Goal: Task Accomplishment & Management: Manage account settings

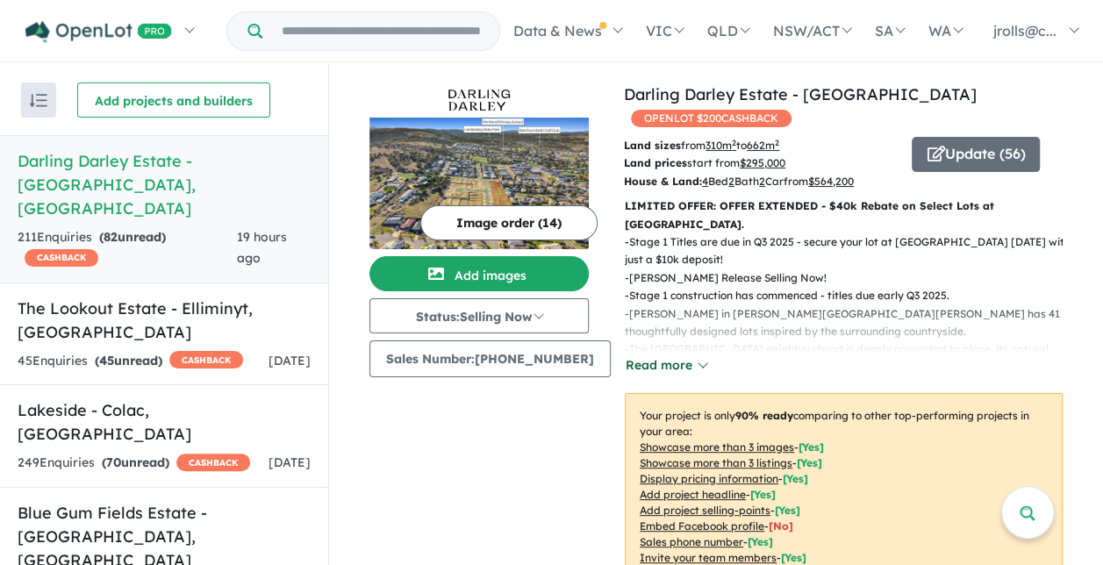
click at [657, 355] on button "Read more" at bounding box center [666, 365] width 82 height 20
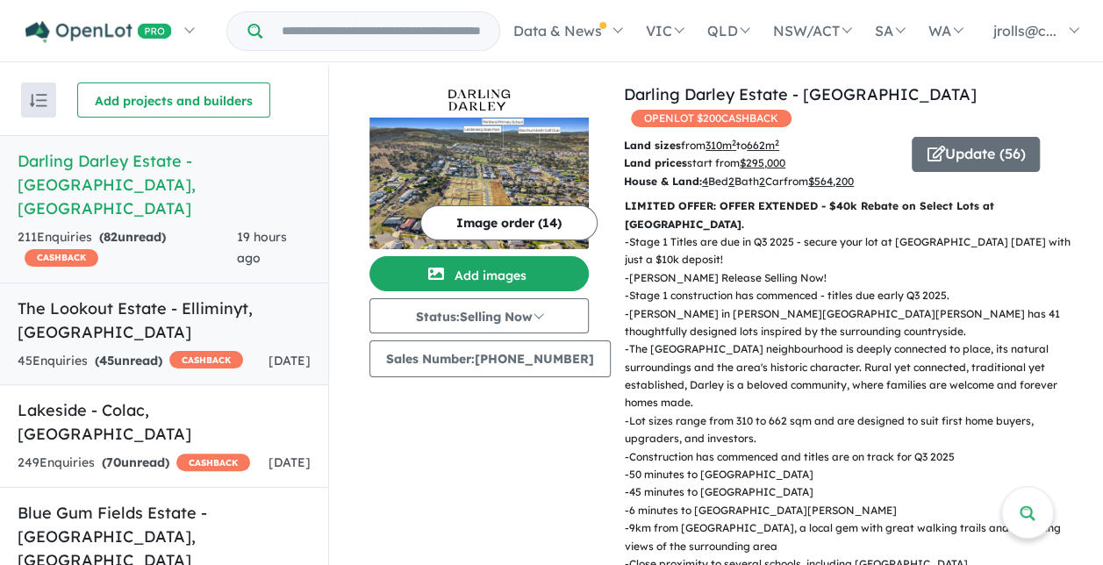
click at [176, 351] on div "45 Enquir ies ( 45 unread) CASHBACK" at bounding box center [131, 361] width 226 height 21
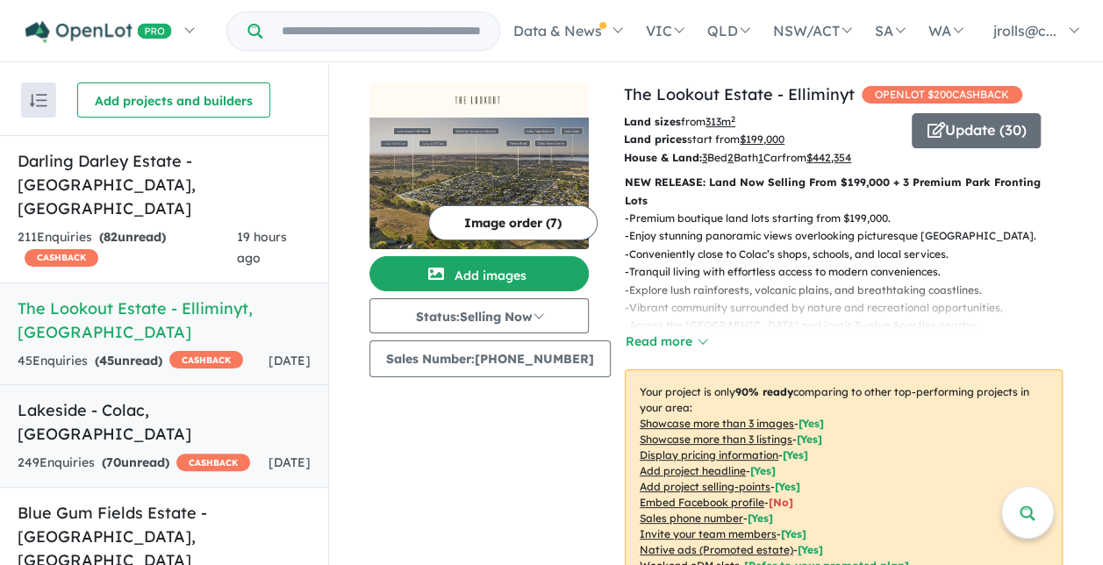
click at [155, 455] on strong "( 70 unread)" at bounding box center [136, 463] width 68 height 16
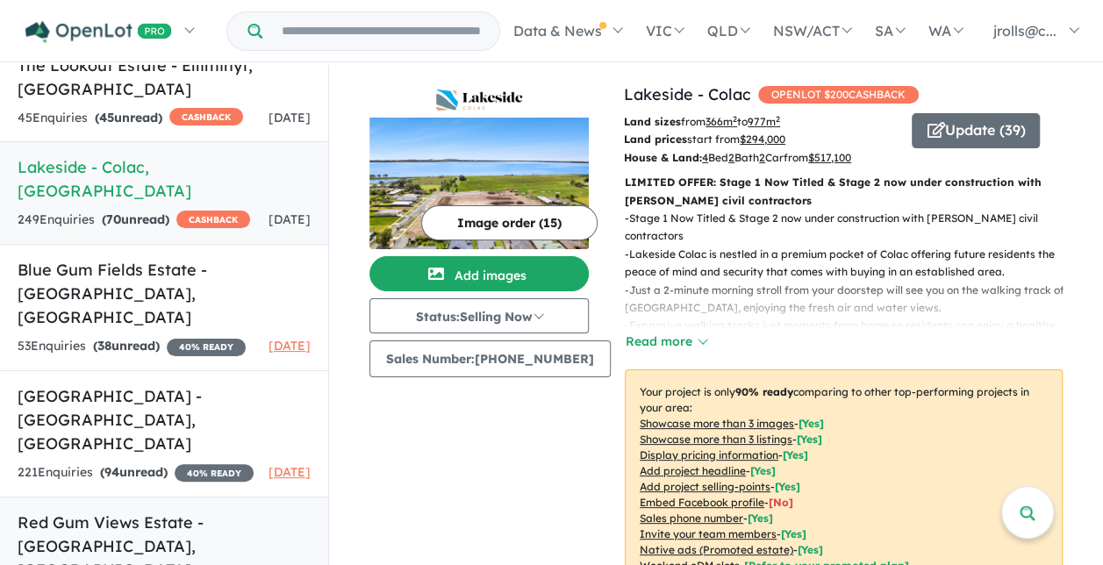
scroll to position [263, 0]
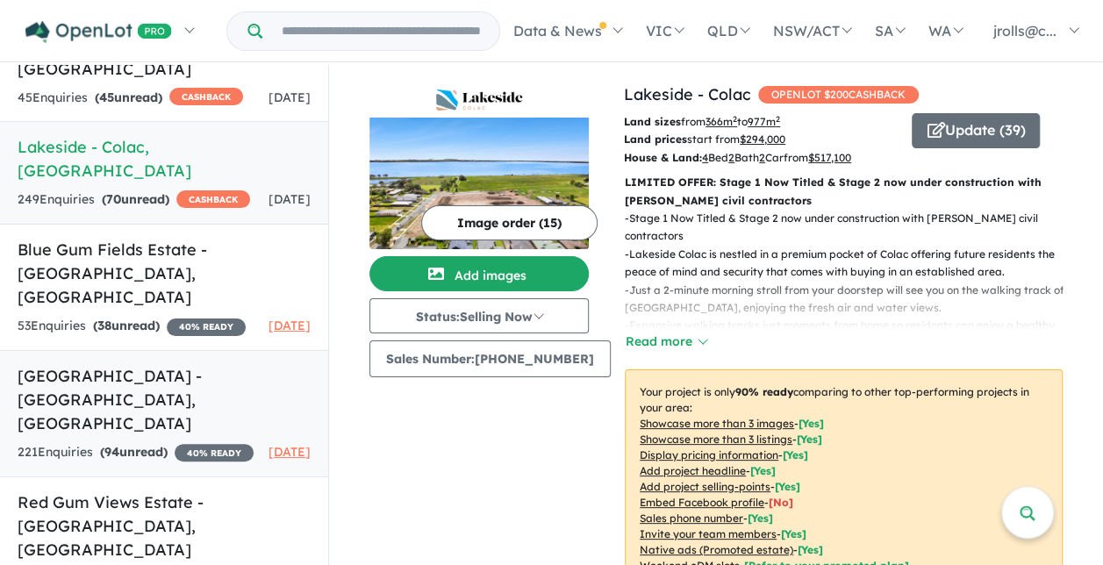
click at [147, 442] on div "221 Enquir ies ( 94 unread) 40 % READY" at bounding box center [136, 452] width 236 height 21
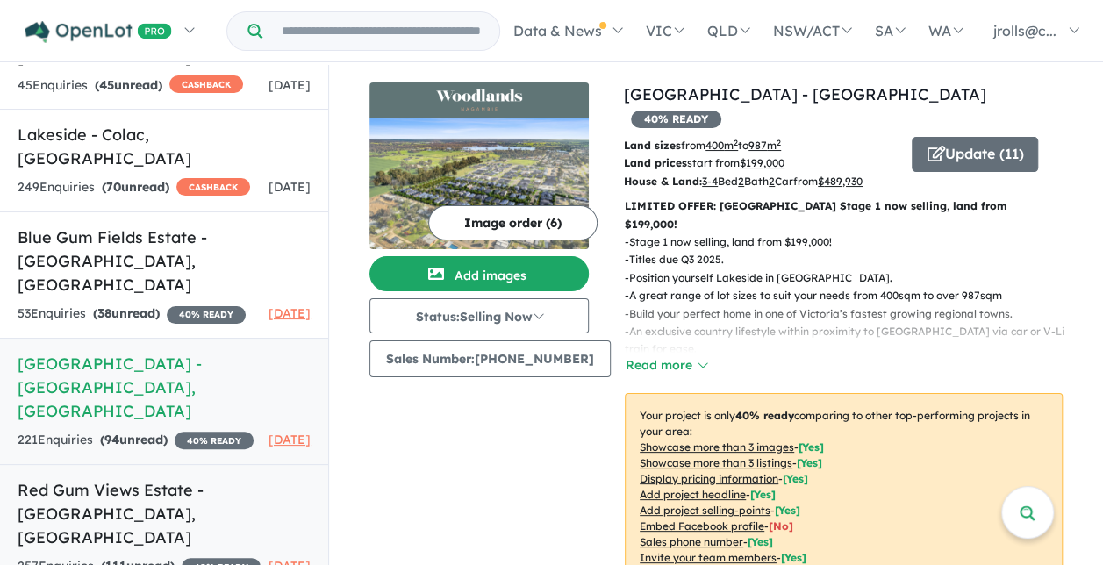
scroll to position [287, 0]
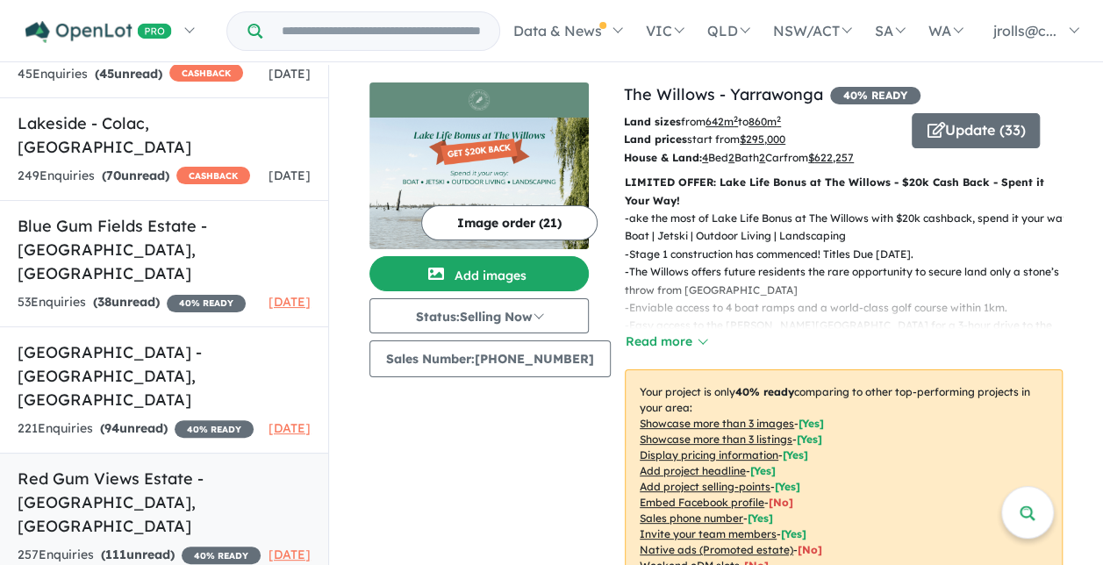
click at [117, 467] on h5 "Red Gum Views Estate - [GEOGRAPHIC_DATA] , [GEOGRAPHIC_DATA]" at bounding box center [164, 502] width 293 height 71
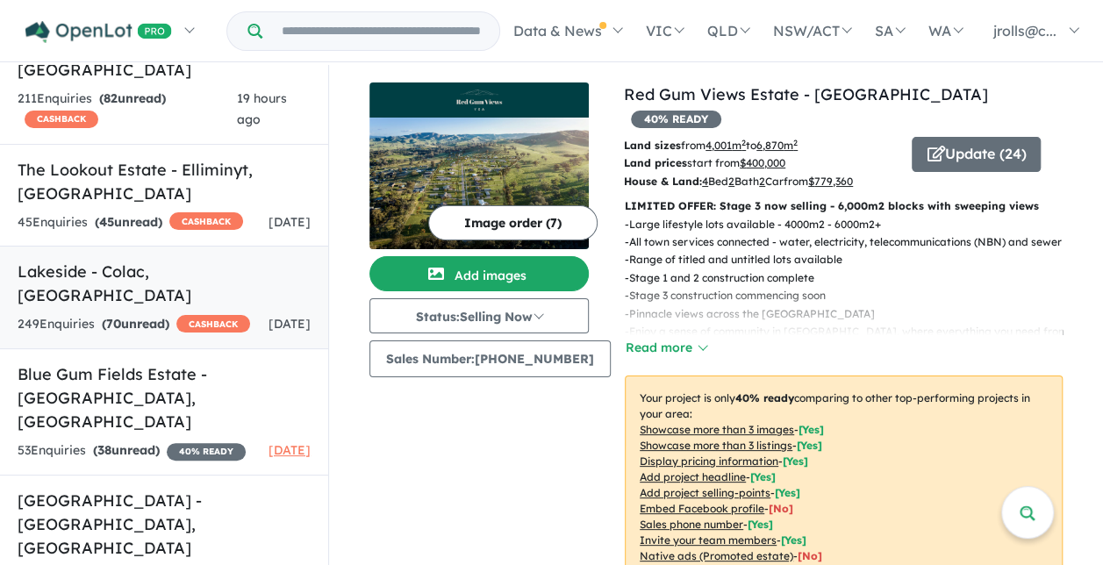
scroll to position [111, 0]
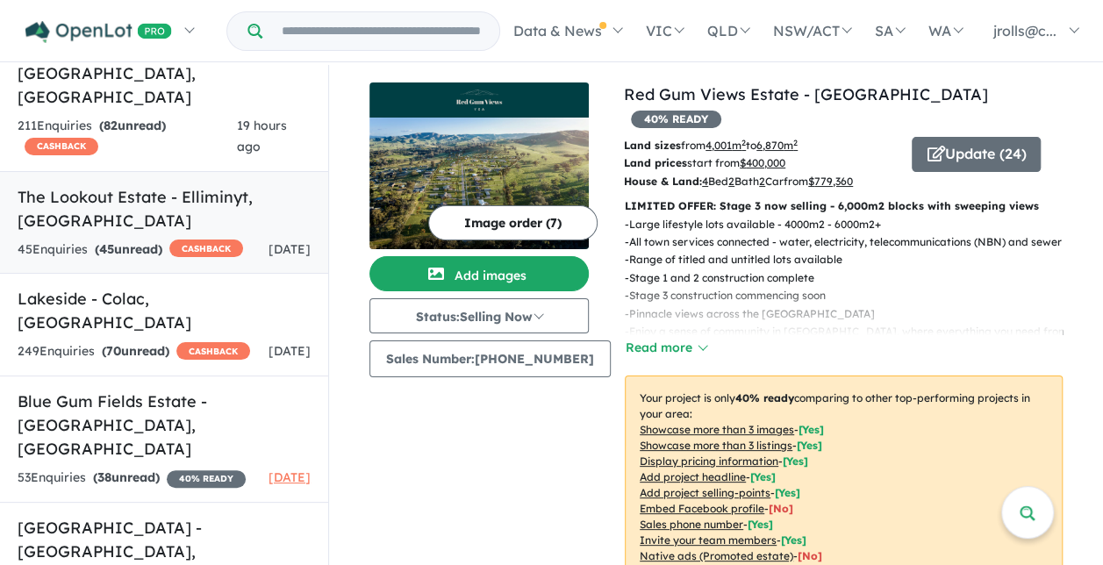
click at [133, 171] on link "The Lookout Estate - Elliminyt , VIC 45 Enquir ies ( 45 unread) CASHBACK [DATE]" at bounding box center [164, 223] width 328 height 104
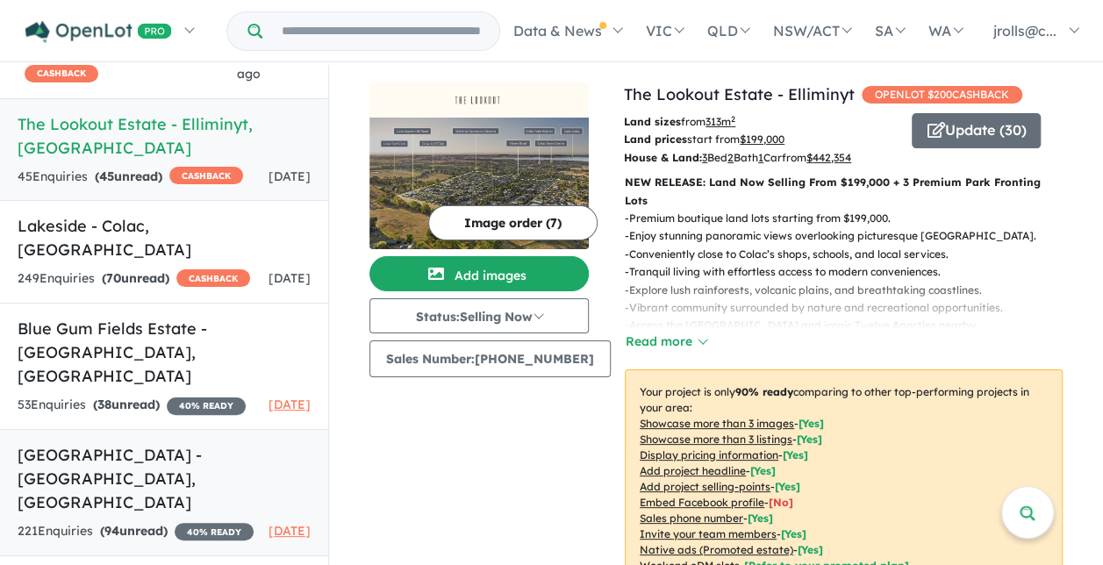
scroll to position [287, 0]
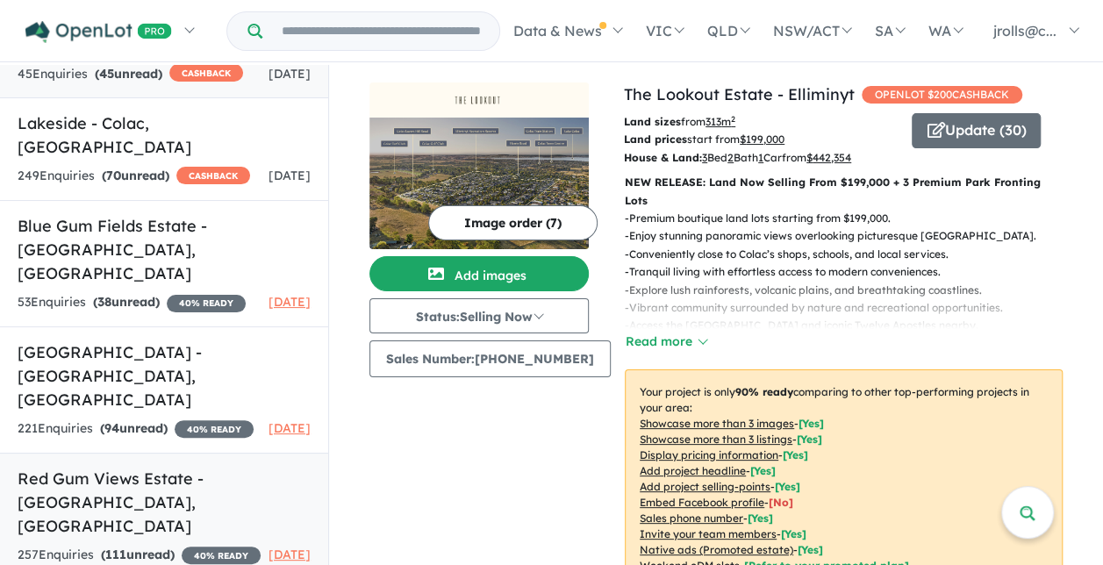
click at [153, 547] on strong "( 111 unread)" at bounding box center [138, 555] width 74 height 16
